Goal: Find specific page/section: Find specific page/section

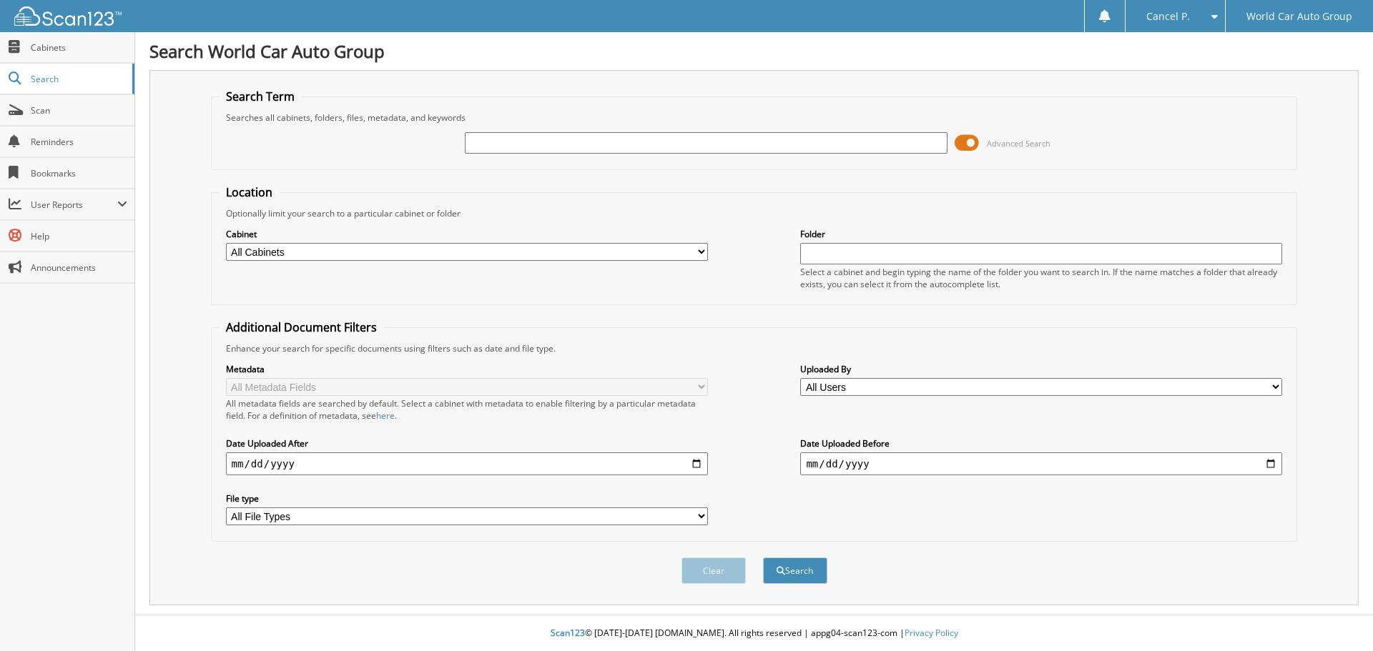
click at [531, 128] on div "Advanced Search" at bounding box center [754, 143] width 1071 height 39
click at [531, 133] on input "text" at bounding box center [706, 142] width 482 height 21
type input "029391"
click at [763, 558] on button "Search" at bounding box center [795, 571] width 64 height 26
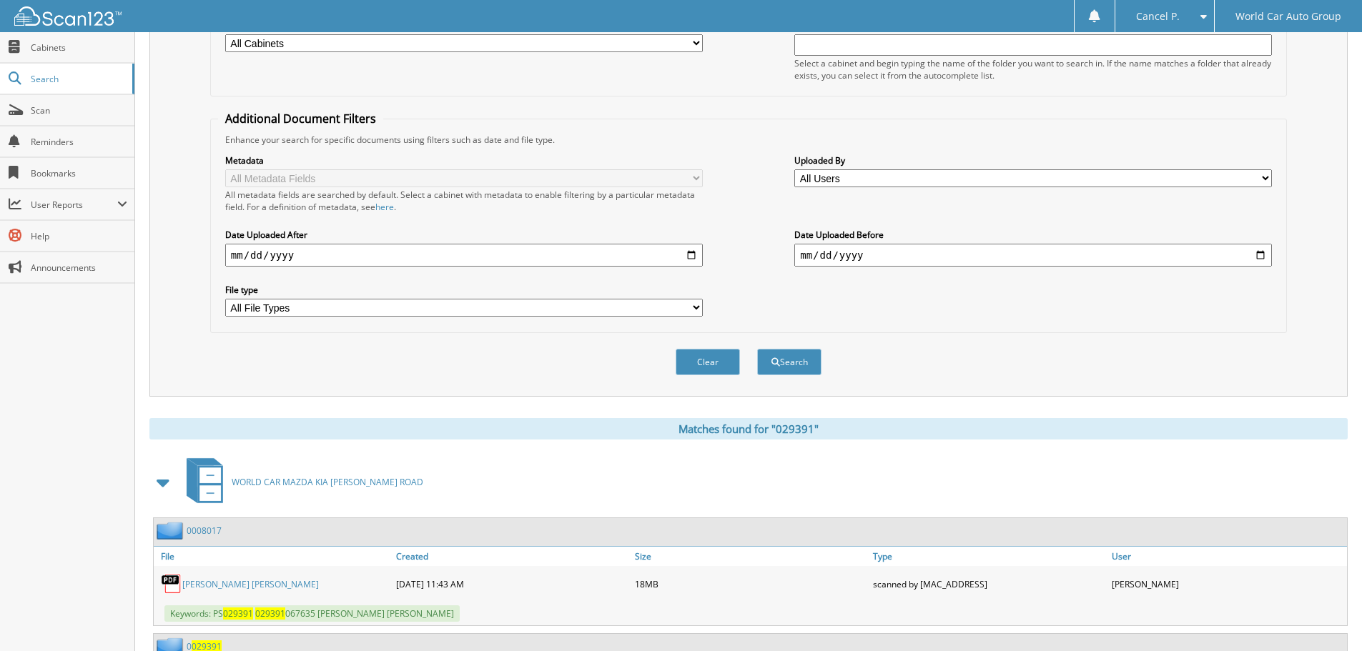
scroll to position [364, 0]
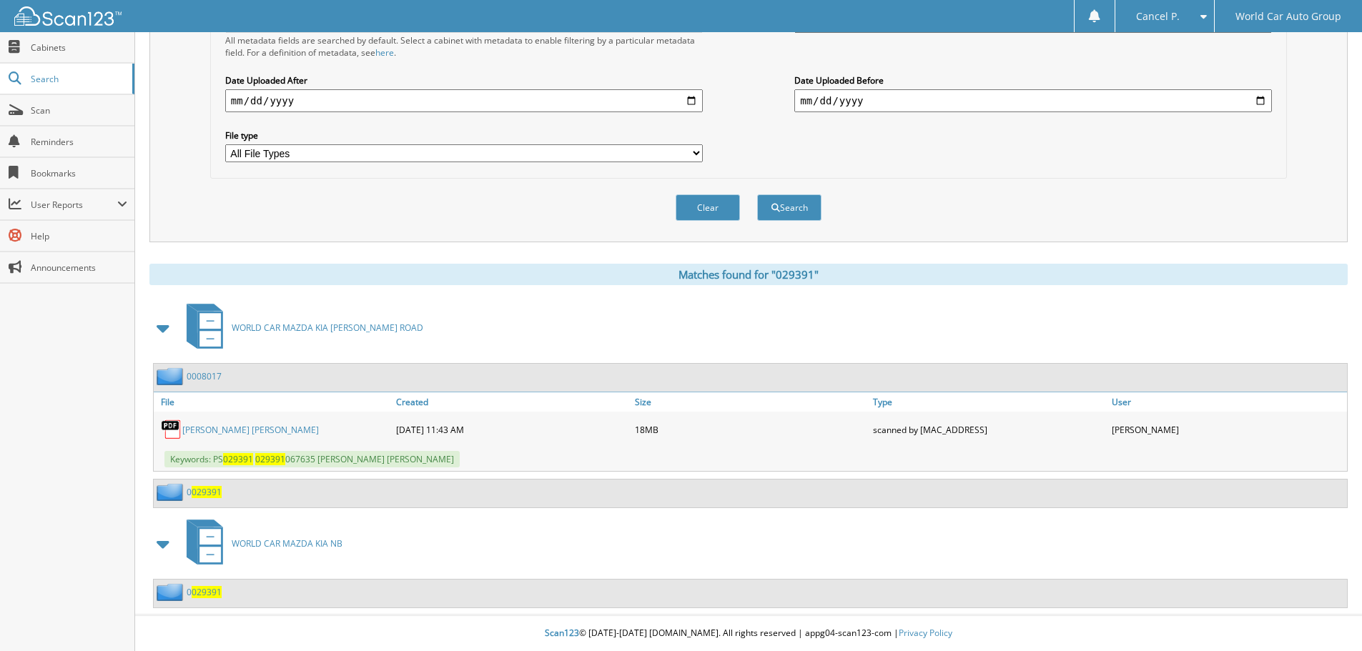
click at [232, 422] on div "[PERSON_NAME] [PERSON_NAME]" at bounding box center [273, 429] width 239 height 29
click at [231, 433] on link "[PERSON_NAME] [PERSON_NAME]" at bounding box center [250, 430] width 137 height 12
